Goal: Check status: Check status

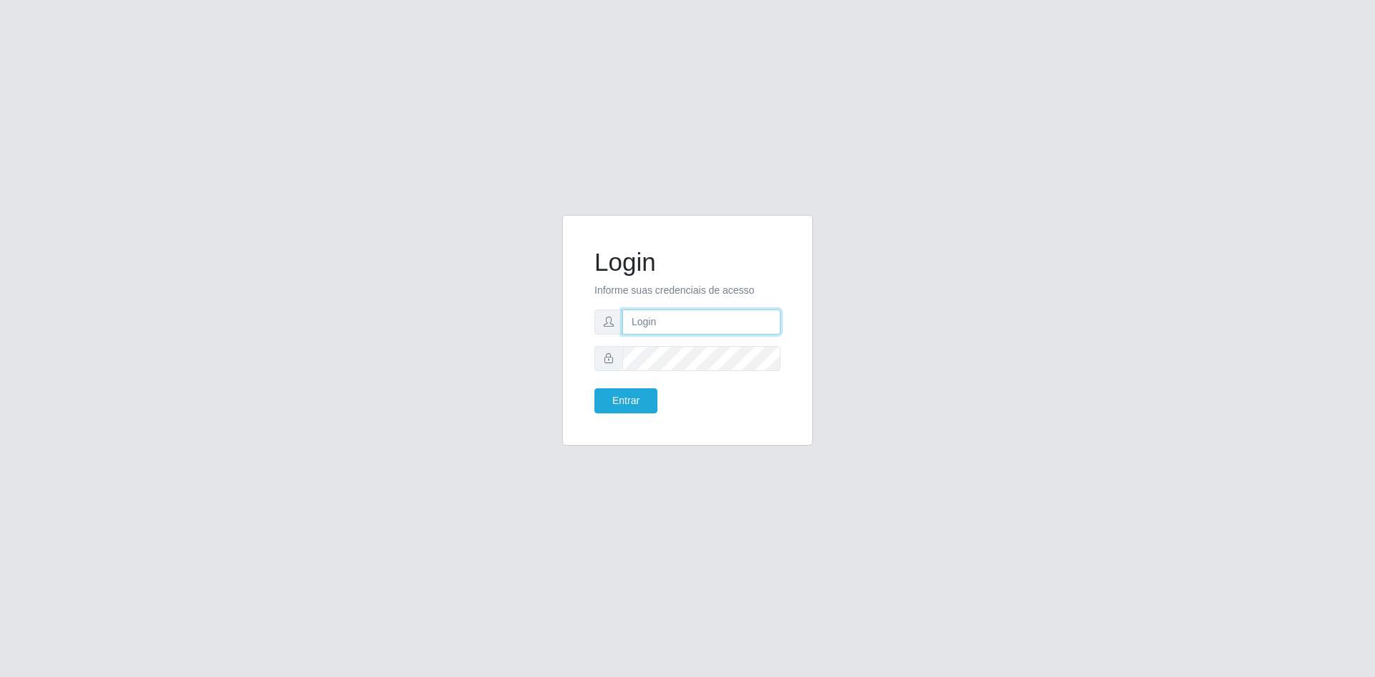
type input "[EMAIL_ADDRESS][DOMAIN_NAME]"
drag, startPoint x: 0, startPoint y: 0, endPoint x: 633, endPoint y: 403, distance: 750.7
click at [633, 403] on button "Entrar" at bounding box center [626, 400] width 63 height 25
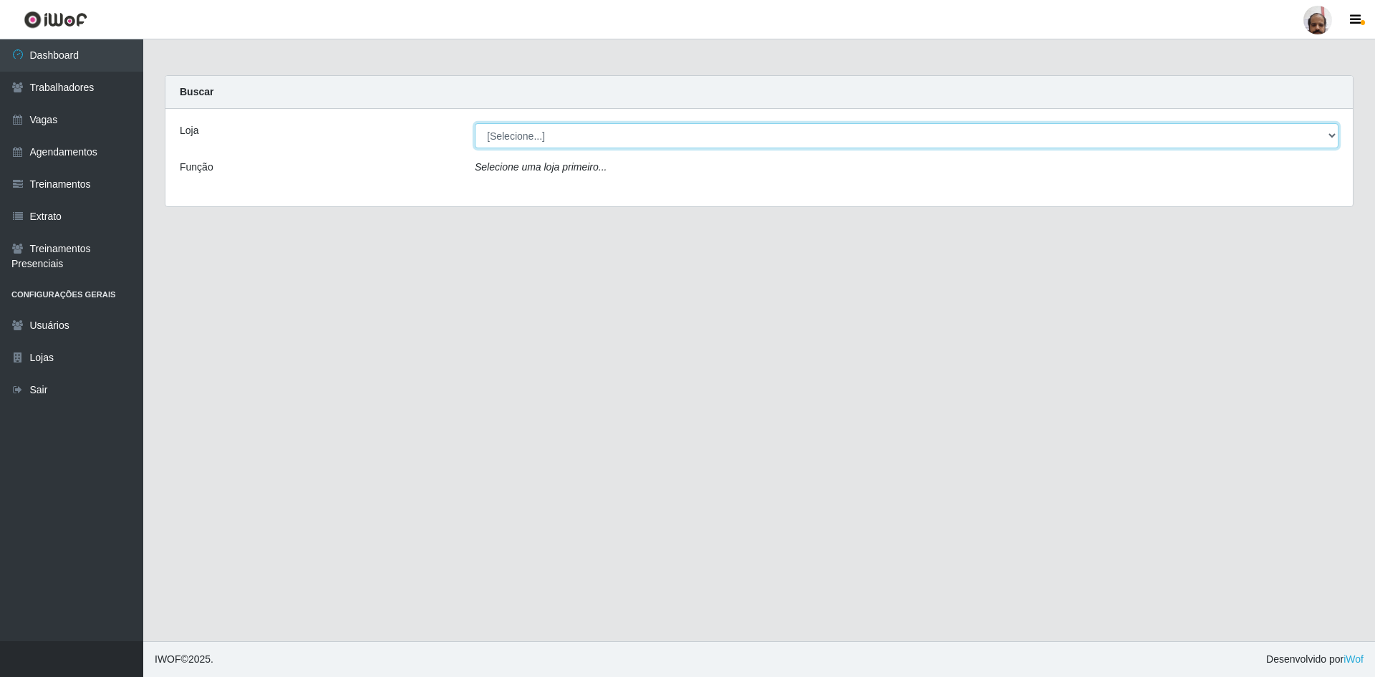
click at [683, 135] on select "[Selecione...] Mar Vermelho - Loja 05" at bounding box center [907, 135] width 864 height 25
select select "252"
click at [475, 123] on select "[Selecione...] Mar Vermelho - Loja 05" at bounding box center [907, 135] width 864 height 25
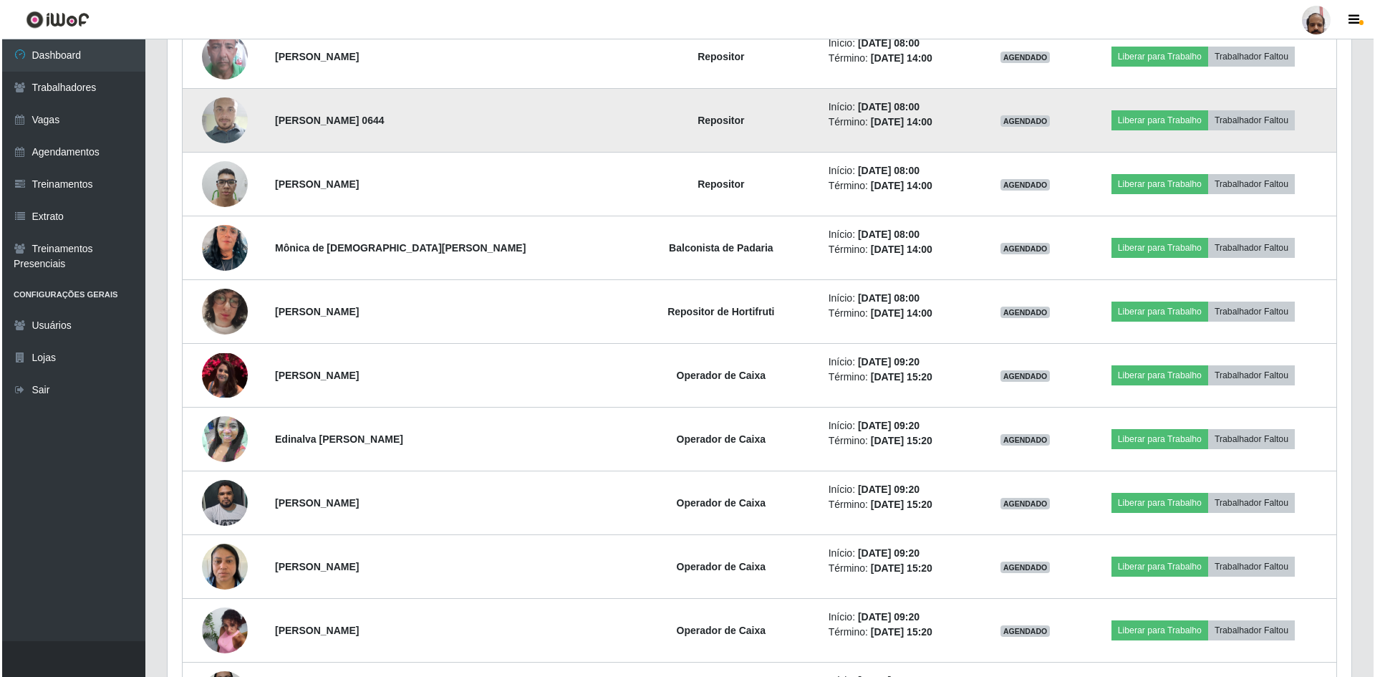
scroll to position [860, 0]
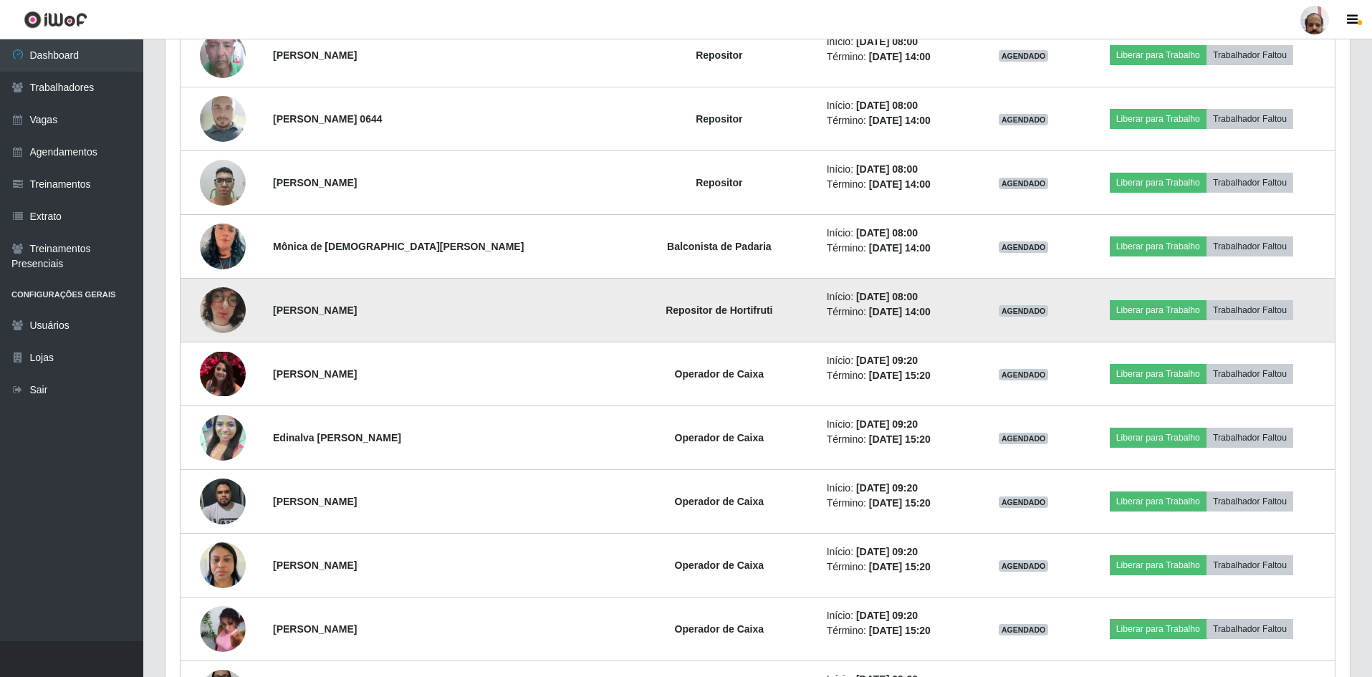
click at [221, 308] on img at bounding box center [223, 310] width 46 height 82
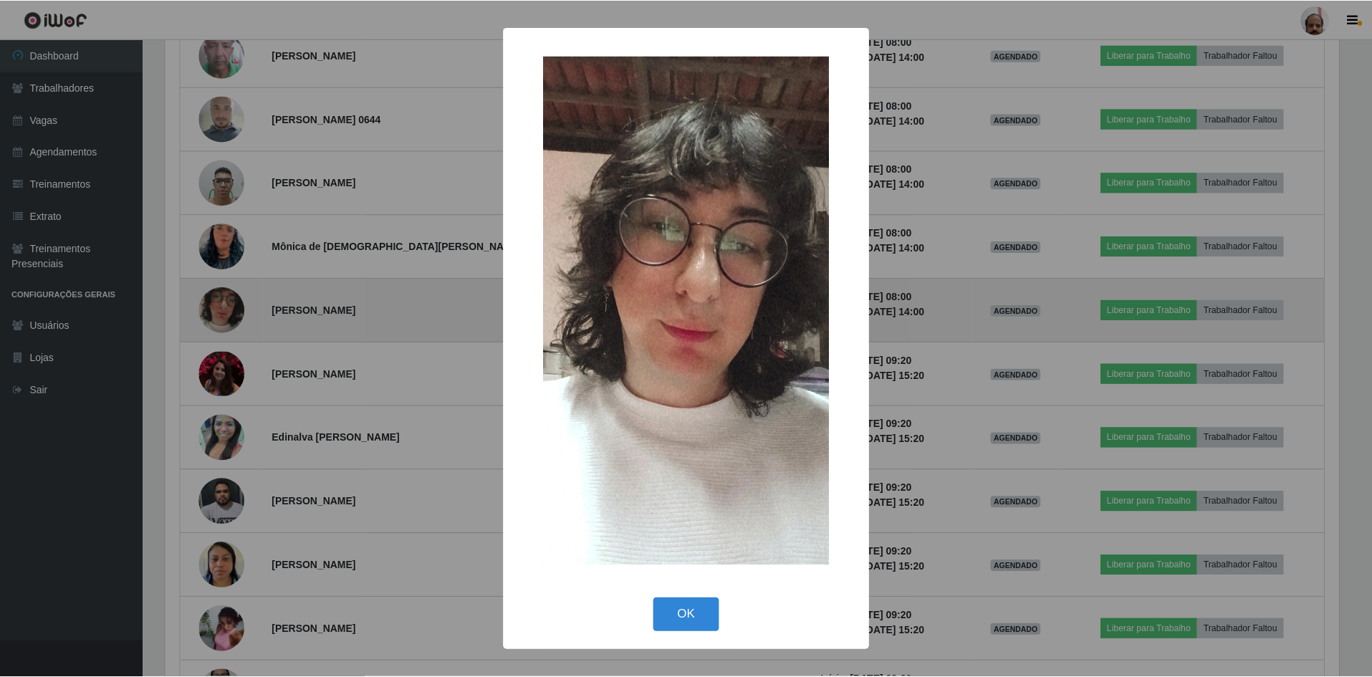
scroll to position [297, 1177]
click at [221, 308] on div "× OK Cancel" at bounding box center [687, 338] width 1375 height 677
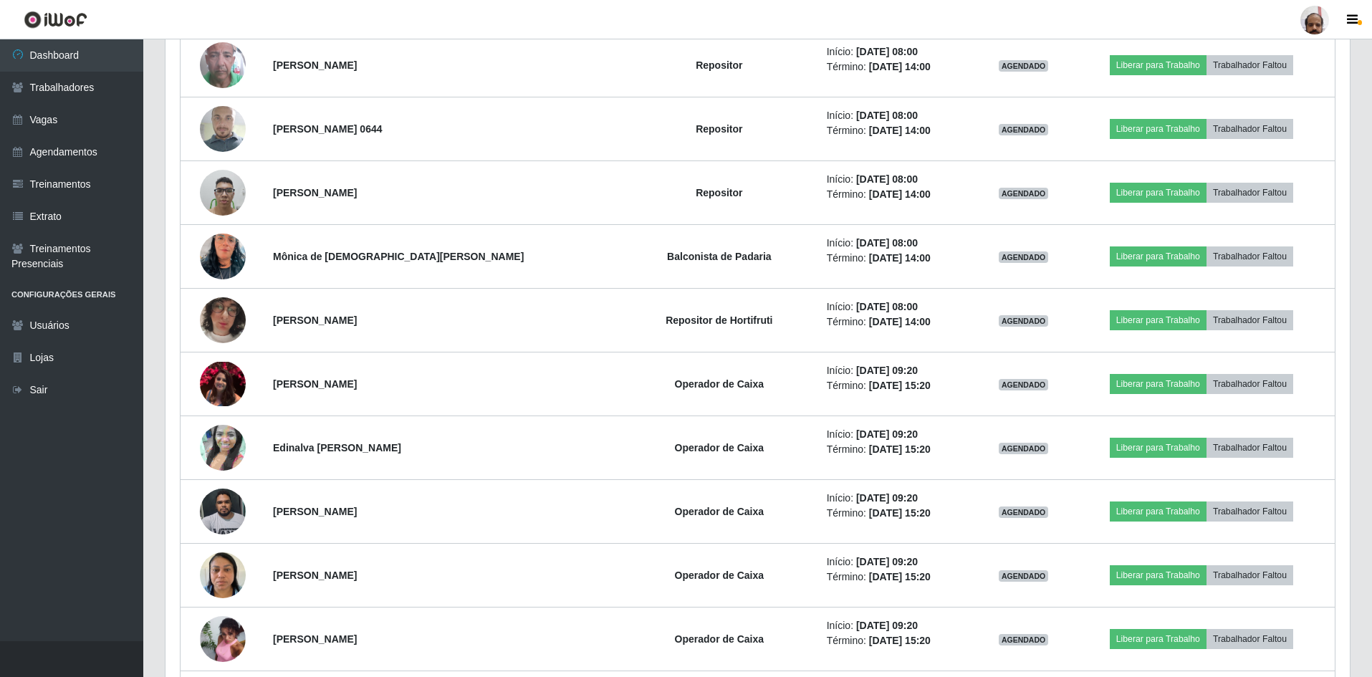
scroll to position [860, 0]
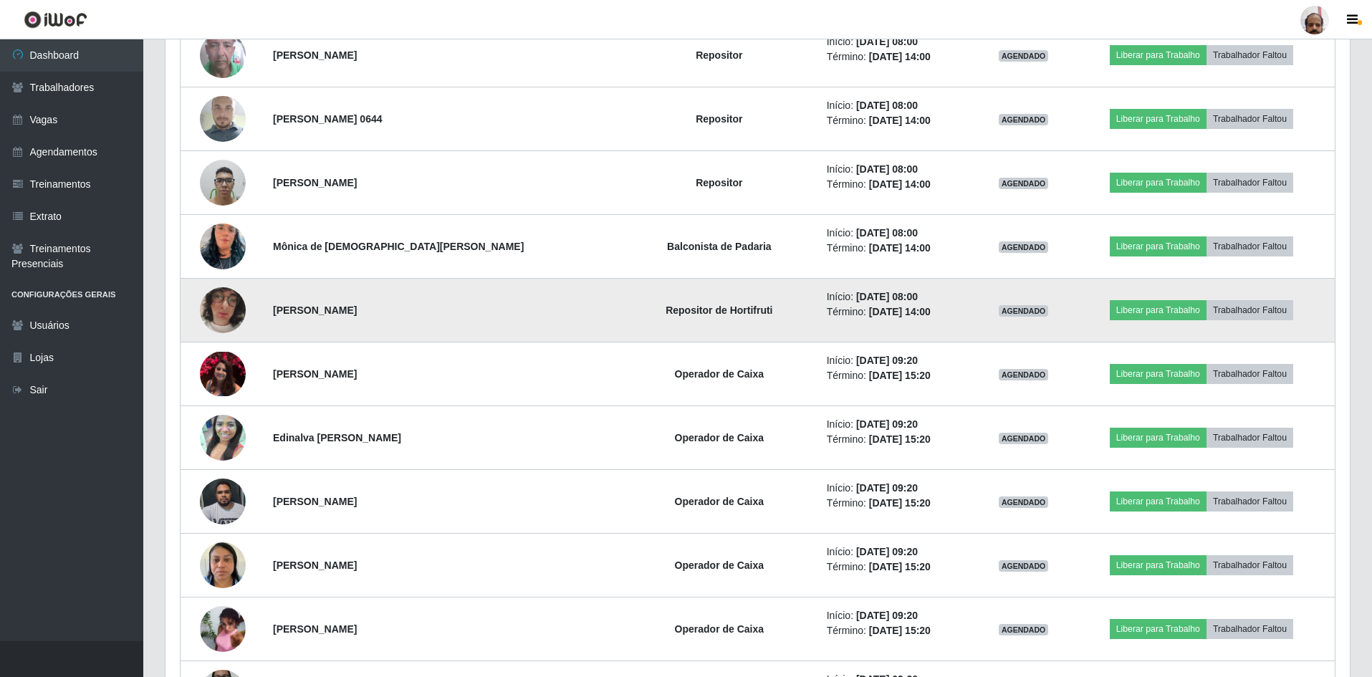
click at [228, 312] on img at bounding box center [223, 310] width 46 height 82
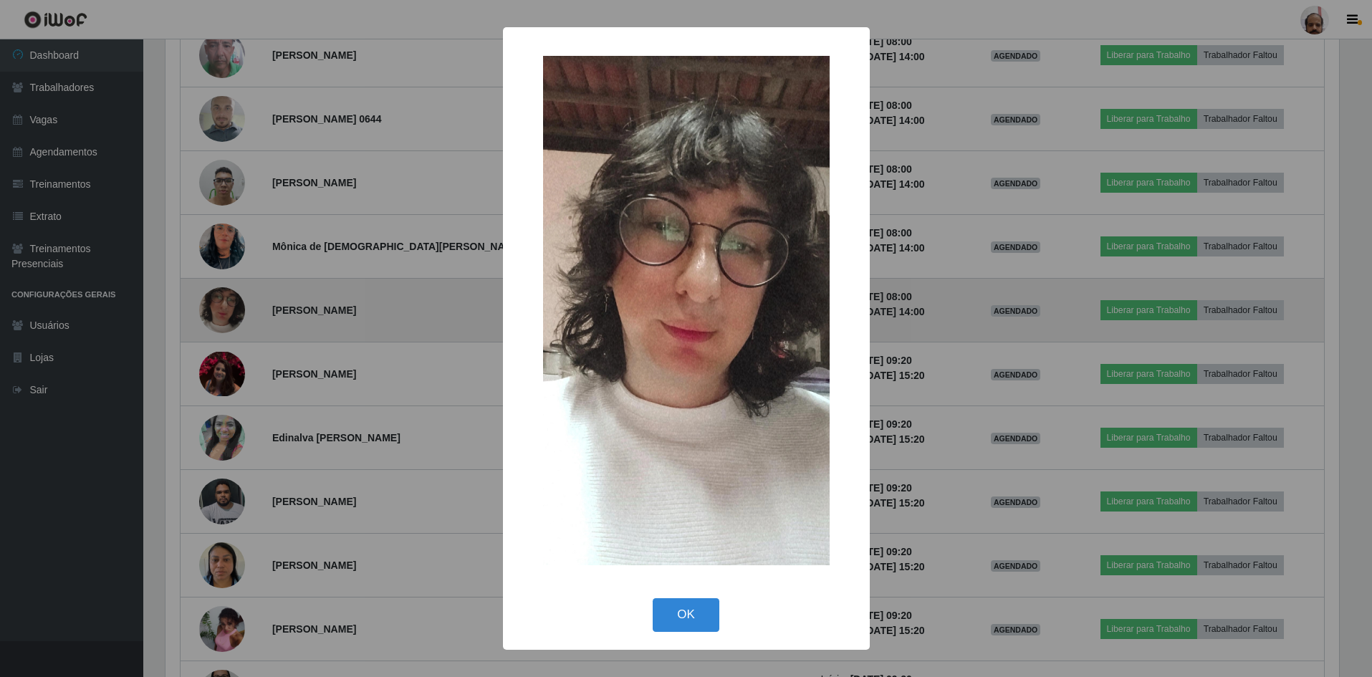
scroll to position [297, 1177]
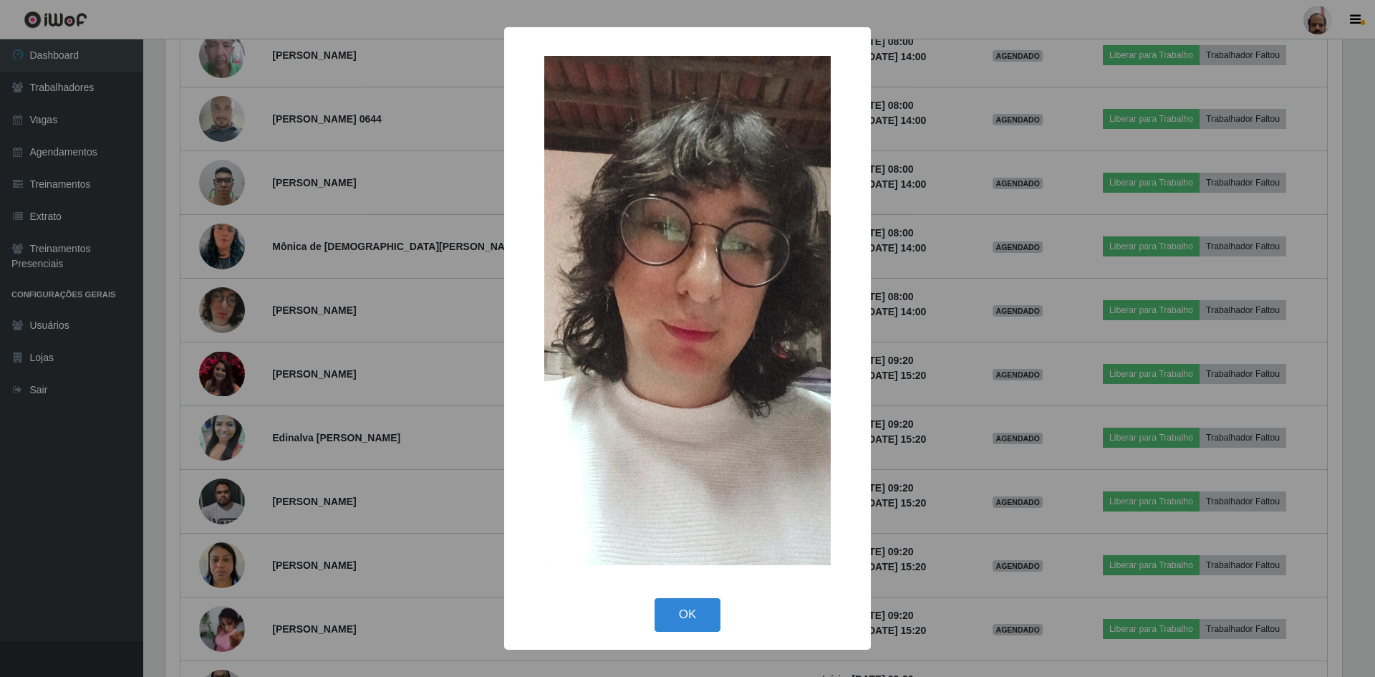
click at [228, 305] on div "× OK Cancel" at bounding box center [687, 338] width 1375 height 677
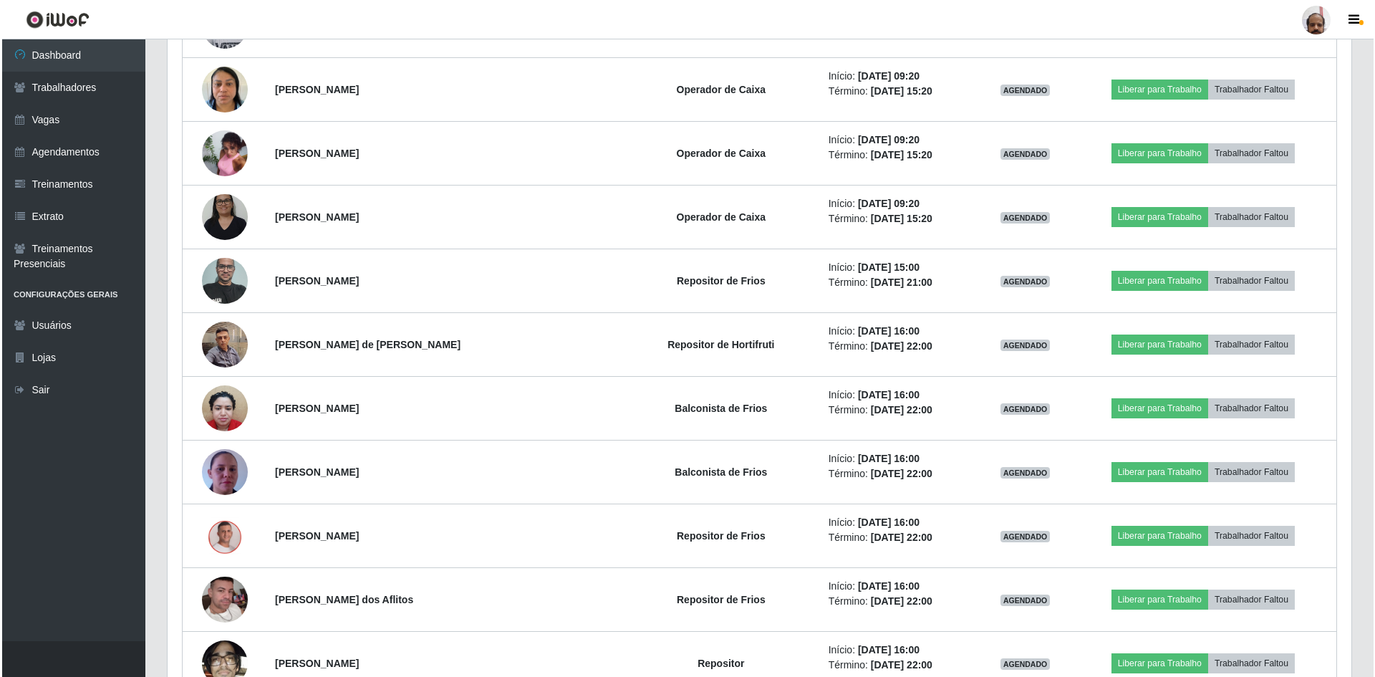
scroll to position [1361, 0]
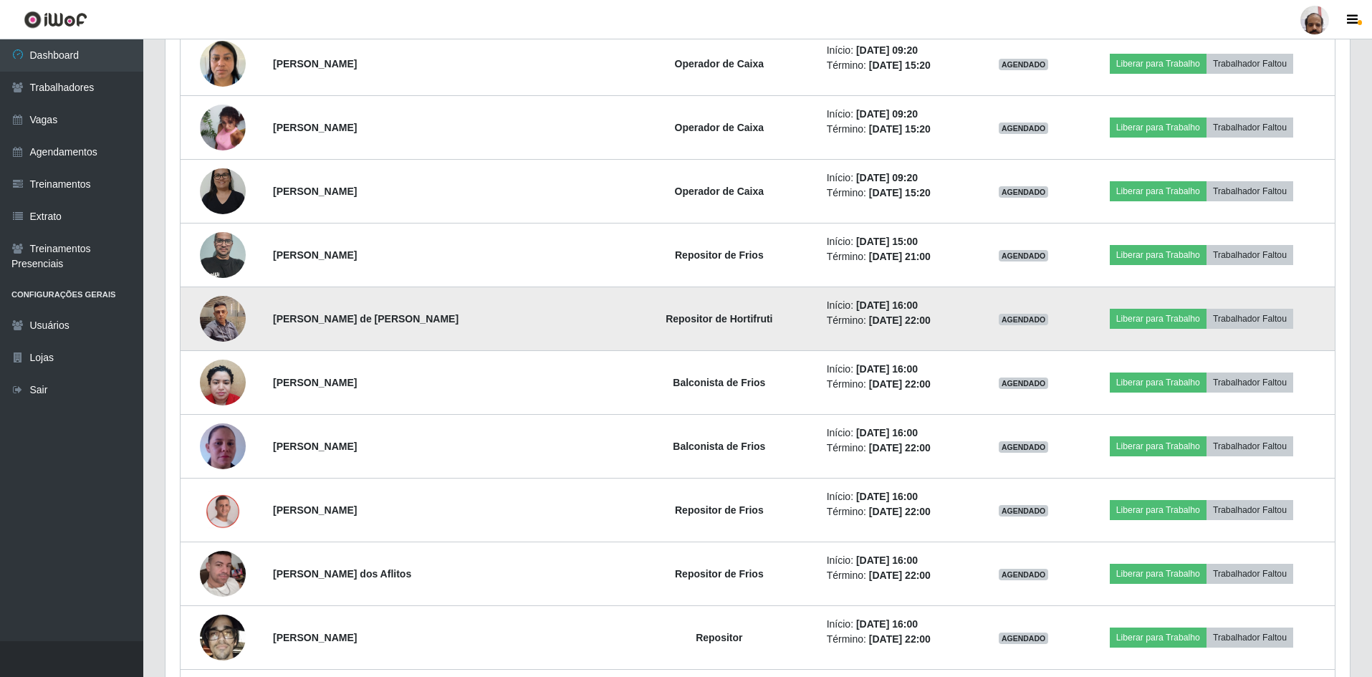
click at [244, 309] on img at bounding box center [223, 318] width 46 height 61
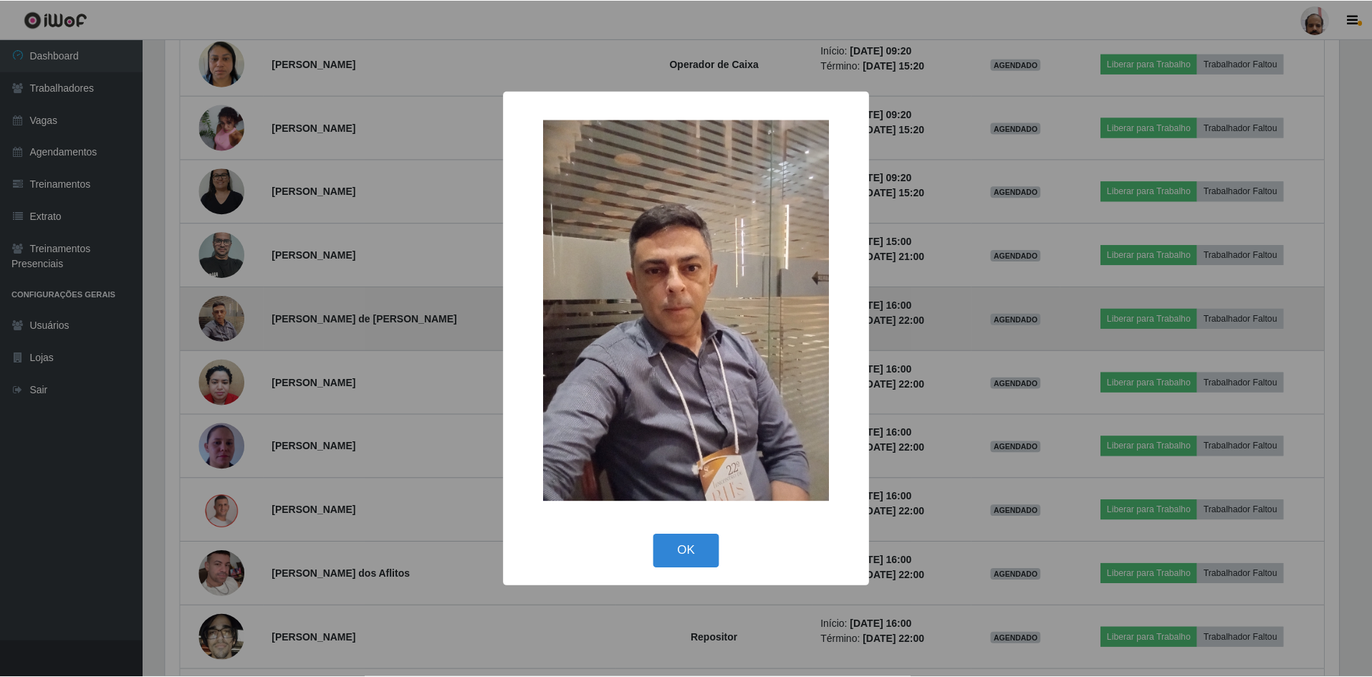
scroll to position [297, 1177]
click at [244, 309] on div "× OK Cancel" at bounding box center [687, 338] width 1375 height 677
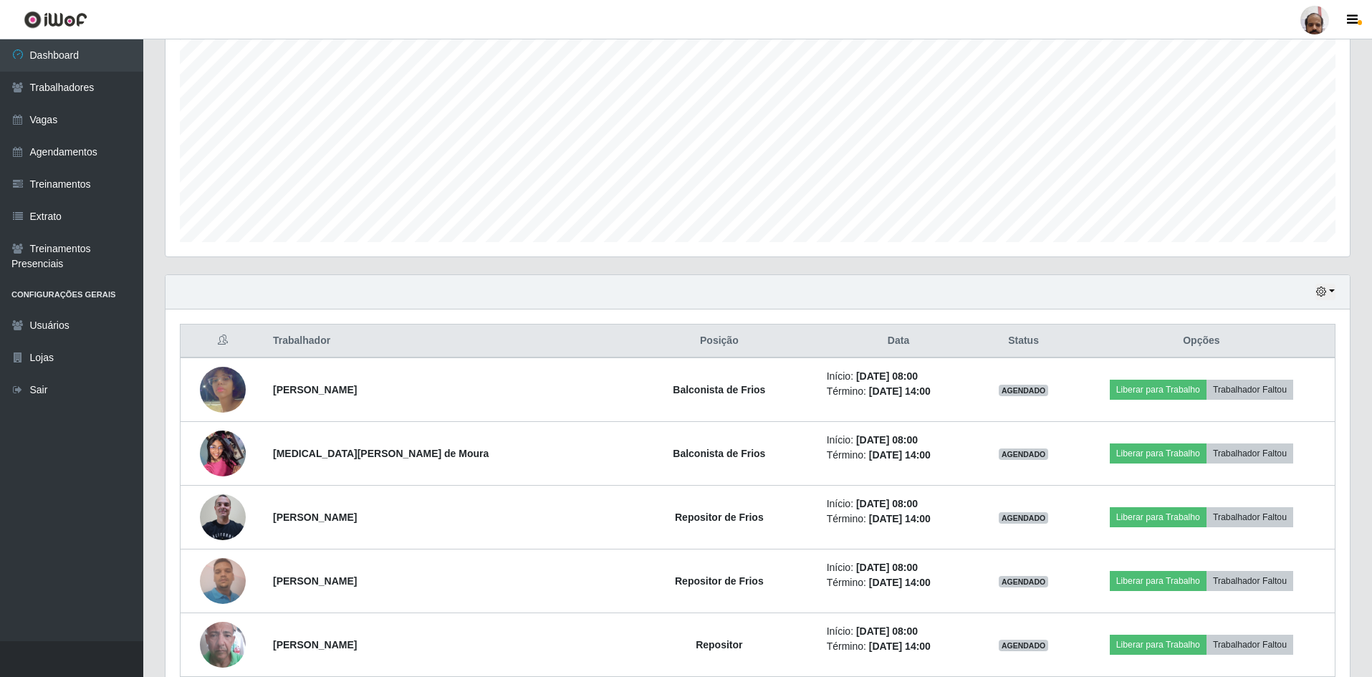
scroll to position [253, 0]
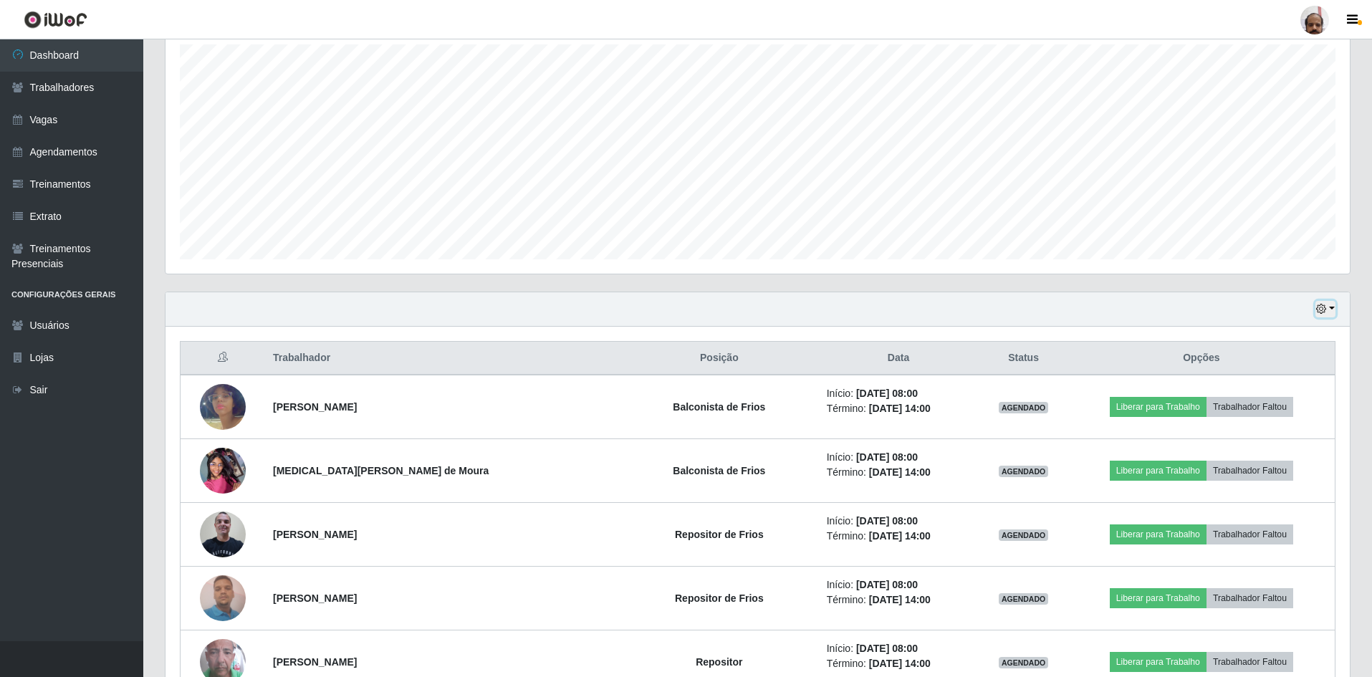
click at [1333, 307] on button "button" at bounding box center [1325, 309] width 20 height 16
click at [1258, 401] on button "3 dias" at bounding box center [1277, 395] width 113 height 30
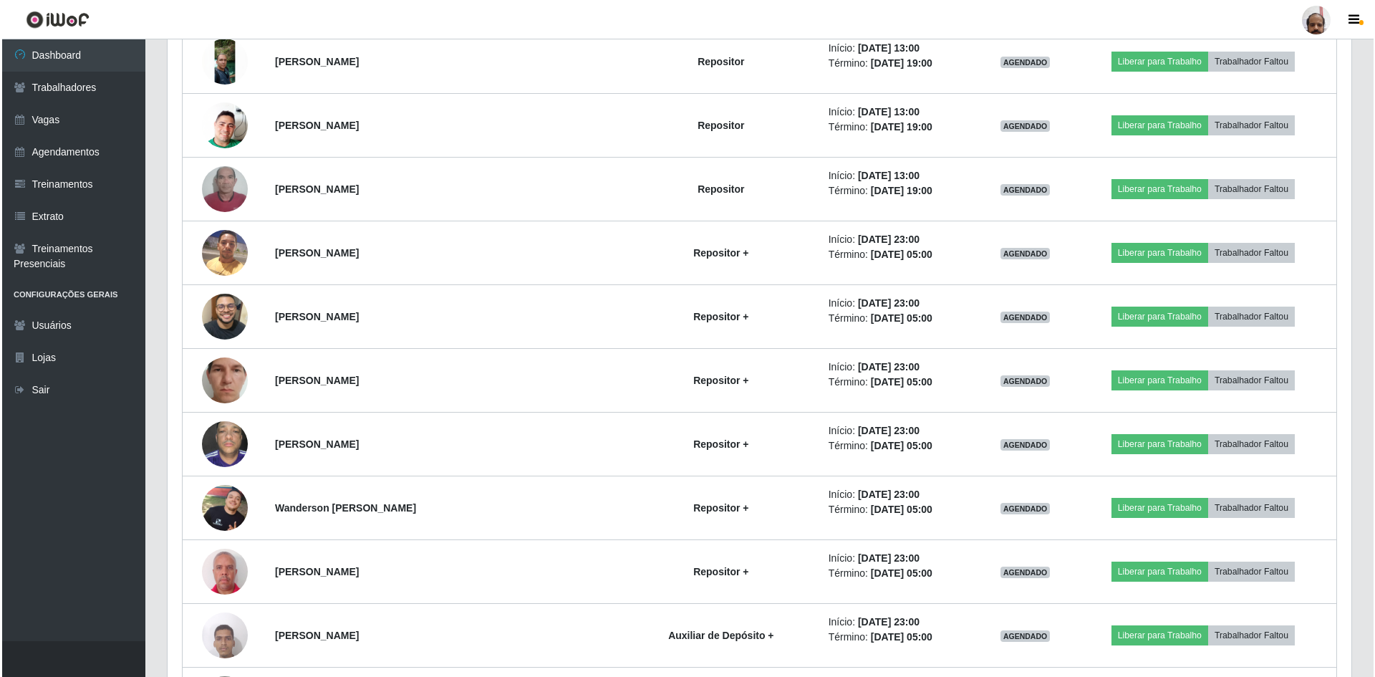
scroll to position [4479, 0]
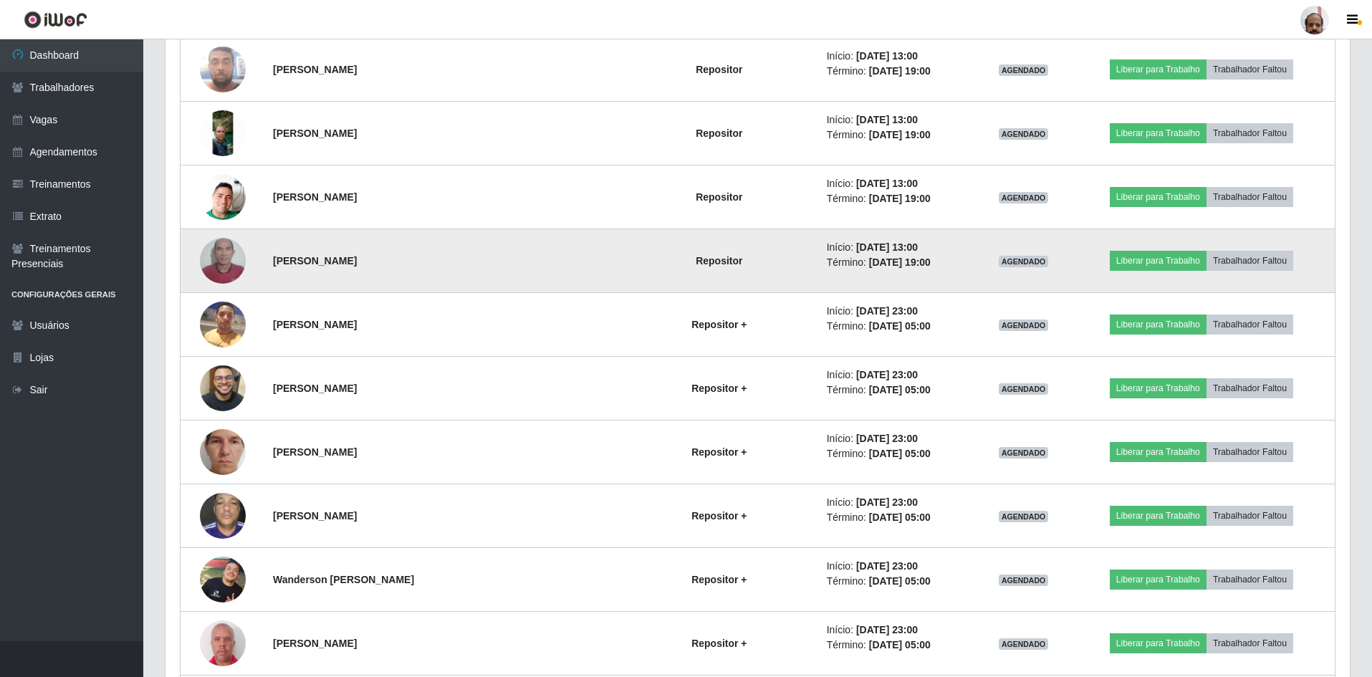
click at [239, 259] on img at bounding box center [223, 261] width 46 height 82
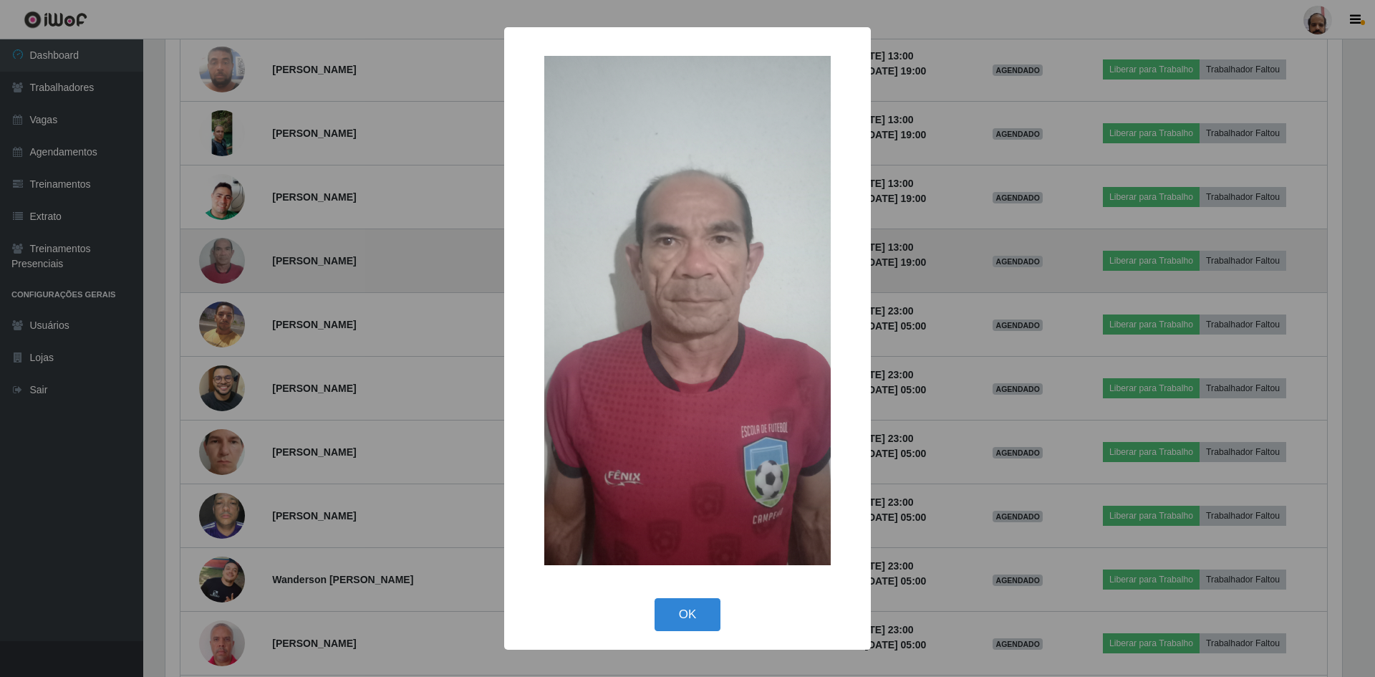
click at [239, 259] on div "× OK Cancel" at bounding box center [687, 338] width 1375 height 677
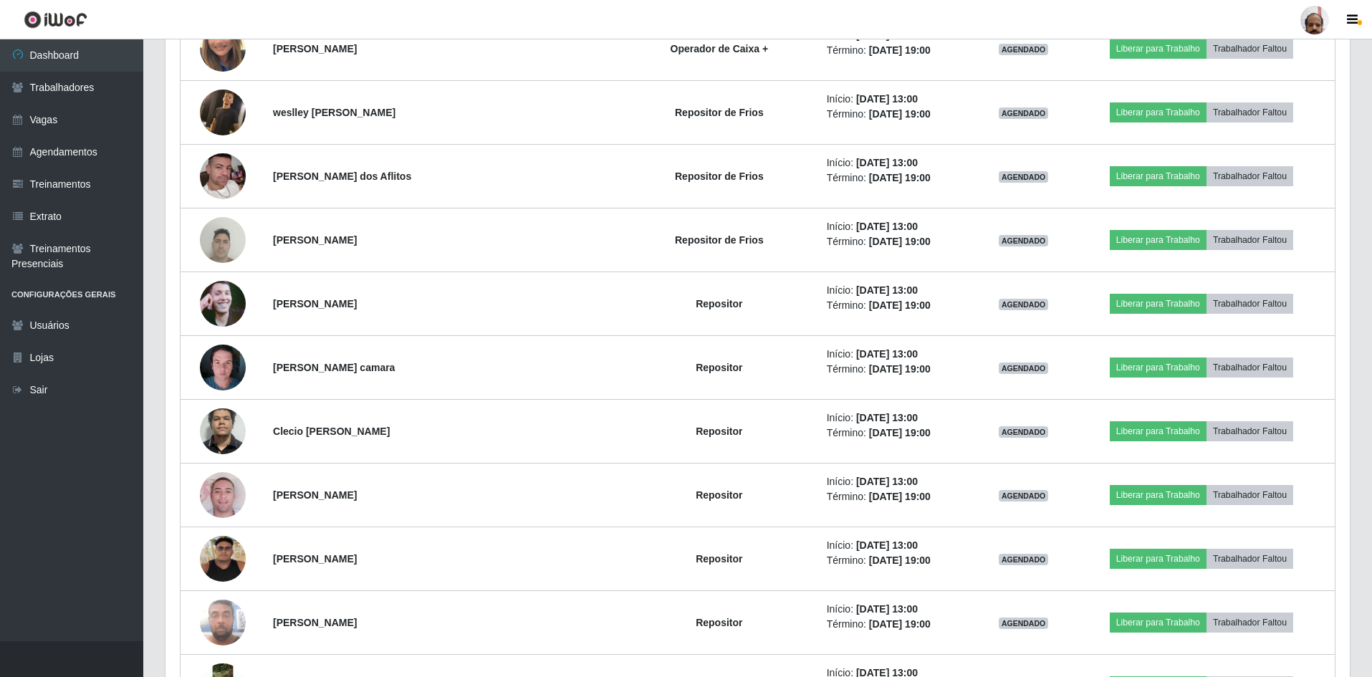
scroll to position [3869, 0]
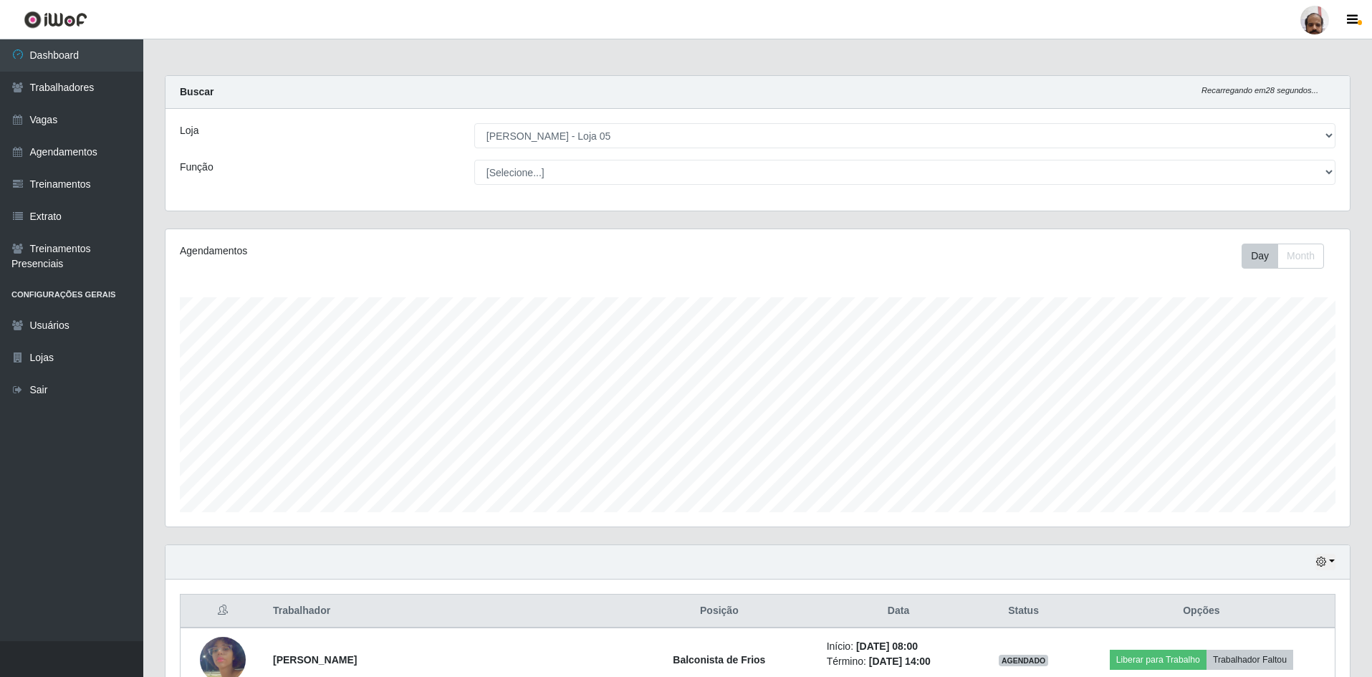
select select "252"
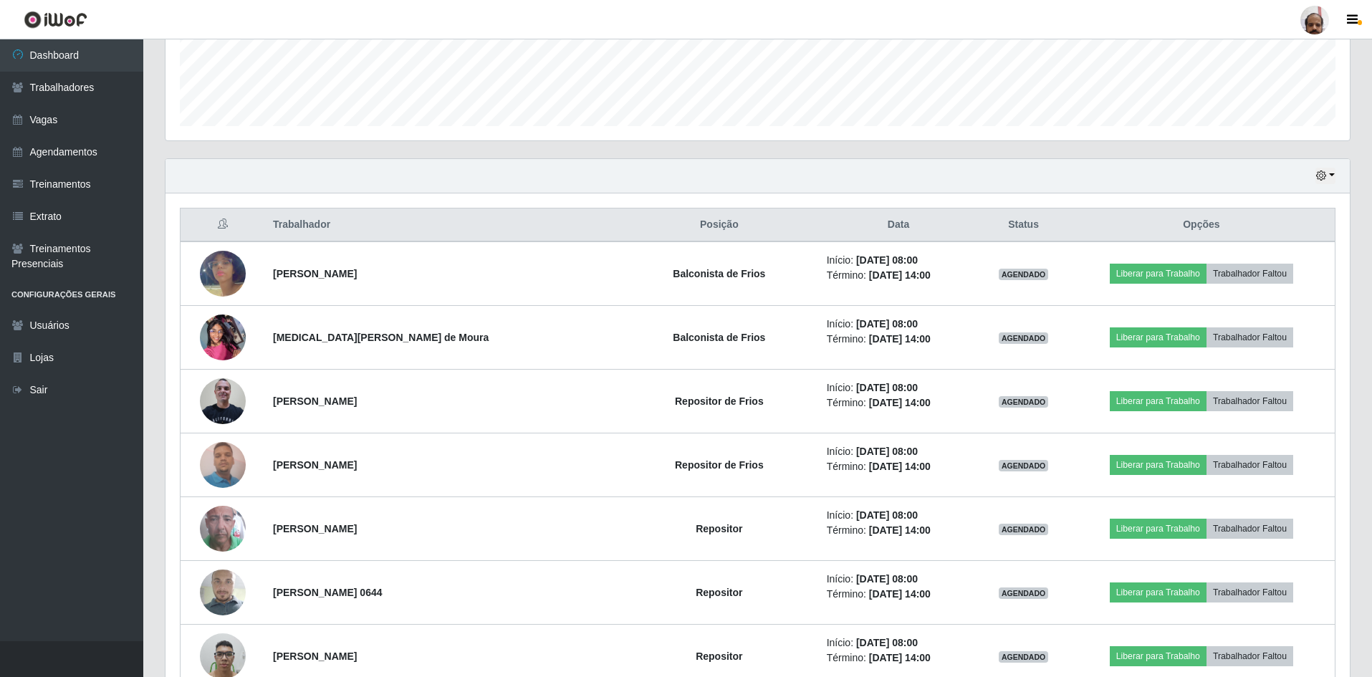
scroll to position [297, 1184]
